Goal: Complete application form

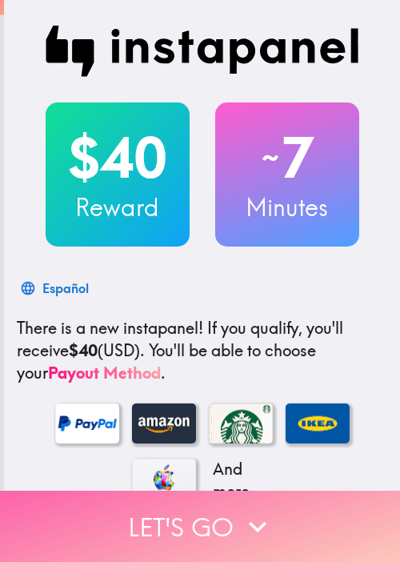
click at [267, 511] on icon "button" at bounding box center [257, 526] width 35 height 35
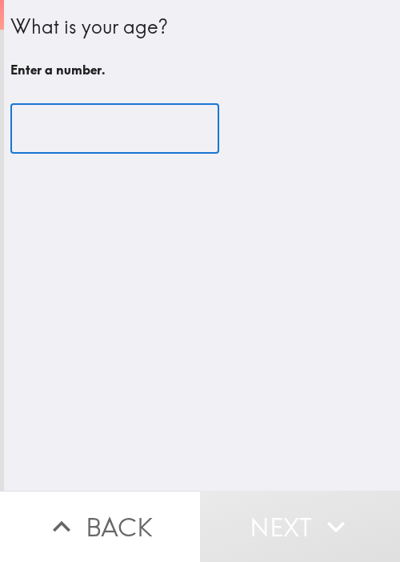
click at [112, 150] on input "number" at bounding box center [114, 129] width 209 height 50
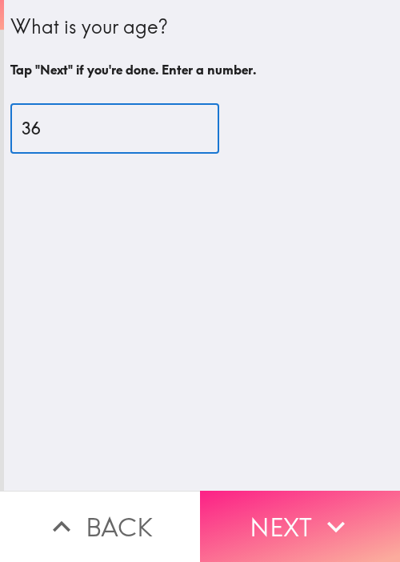
type input "36"
click at [318, 509] on icon "button" at bounding box center [335, 526] width 35 height 35
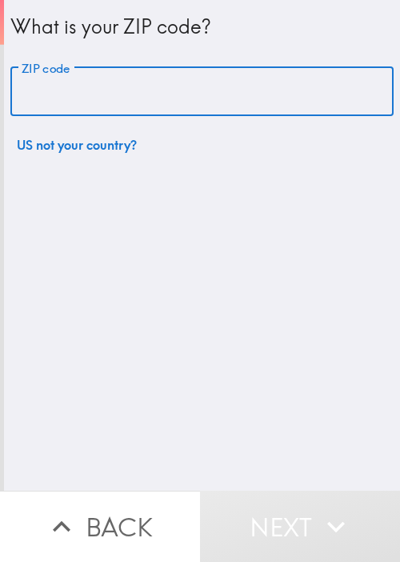
click at [138, 78] on input "ZIP code" at bounding box center [201, 92] width 383 height 50
paste input "27587"
click at [74, 88] on input "ZIP code" at bounding box center [201, 92] width 383 height 50
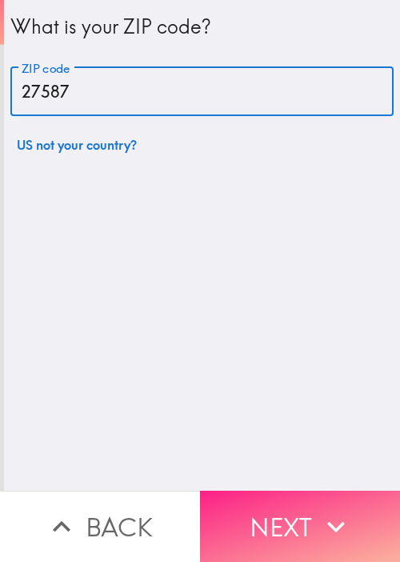
type input "27587"
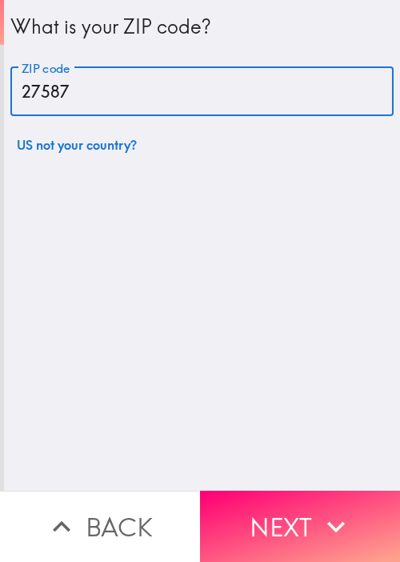
click at [279, 490] on button "Next" at bounding box center [300, 525] width 200 height 71
